Goal: Task Accomplishment & Management: Manage account settings

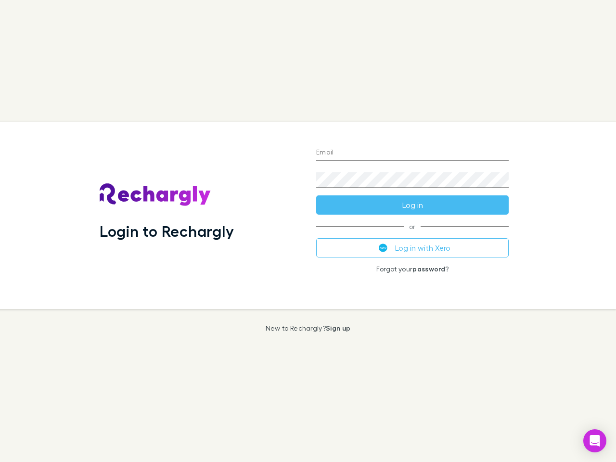
click at [308, 231] on div "Login to Rechargly" at bounding box center [200, 215] width 216 height 187
click at [412, 153] on input "Email" at bounding box center [412, 152] width 192 height 15
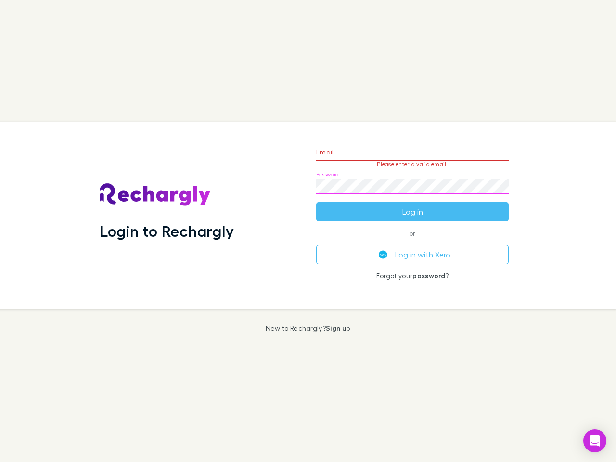
click at [412, 205] on form "Email Please enter a valid email. Password Log in" at bounding box center [412, 180] width 192 height 84
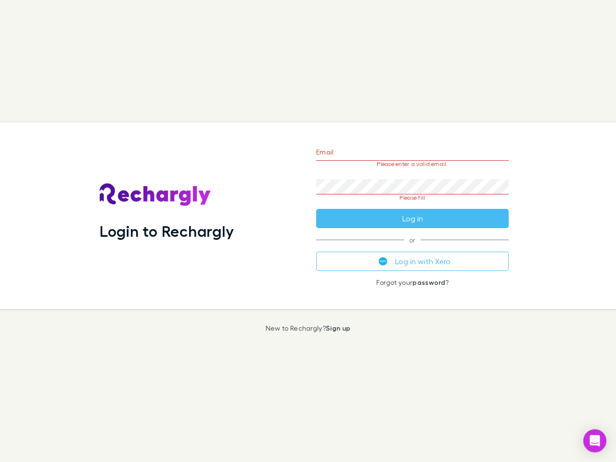
click at [412, 248] on div "Email Please enter a valid email. Password Please fill Log in or Log in with Xe…" at bounding box center [412, 215] width 208 height 187
click at [594, 441] on icon "Open Intercom Messenger" at bounding box center [595, 441] width 10 height 12
